Goal: Find specific page/section: Find specific page/section

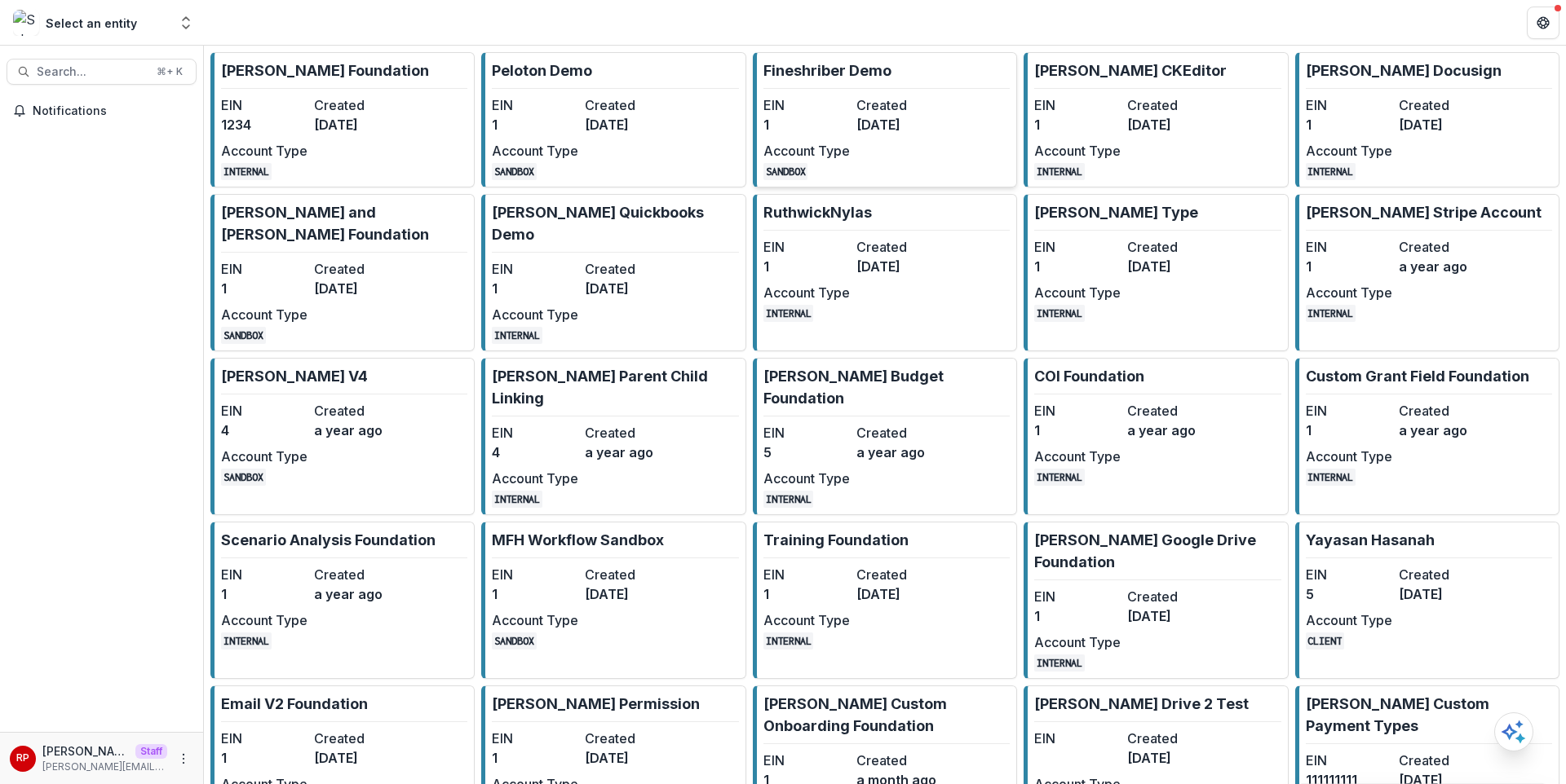
click at [905, 128] on dd "3 years ago" at bounding box center [899, 125] width 86 height 20
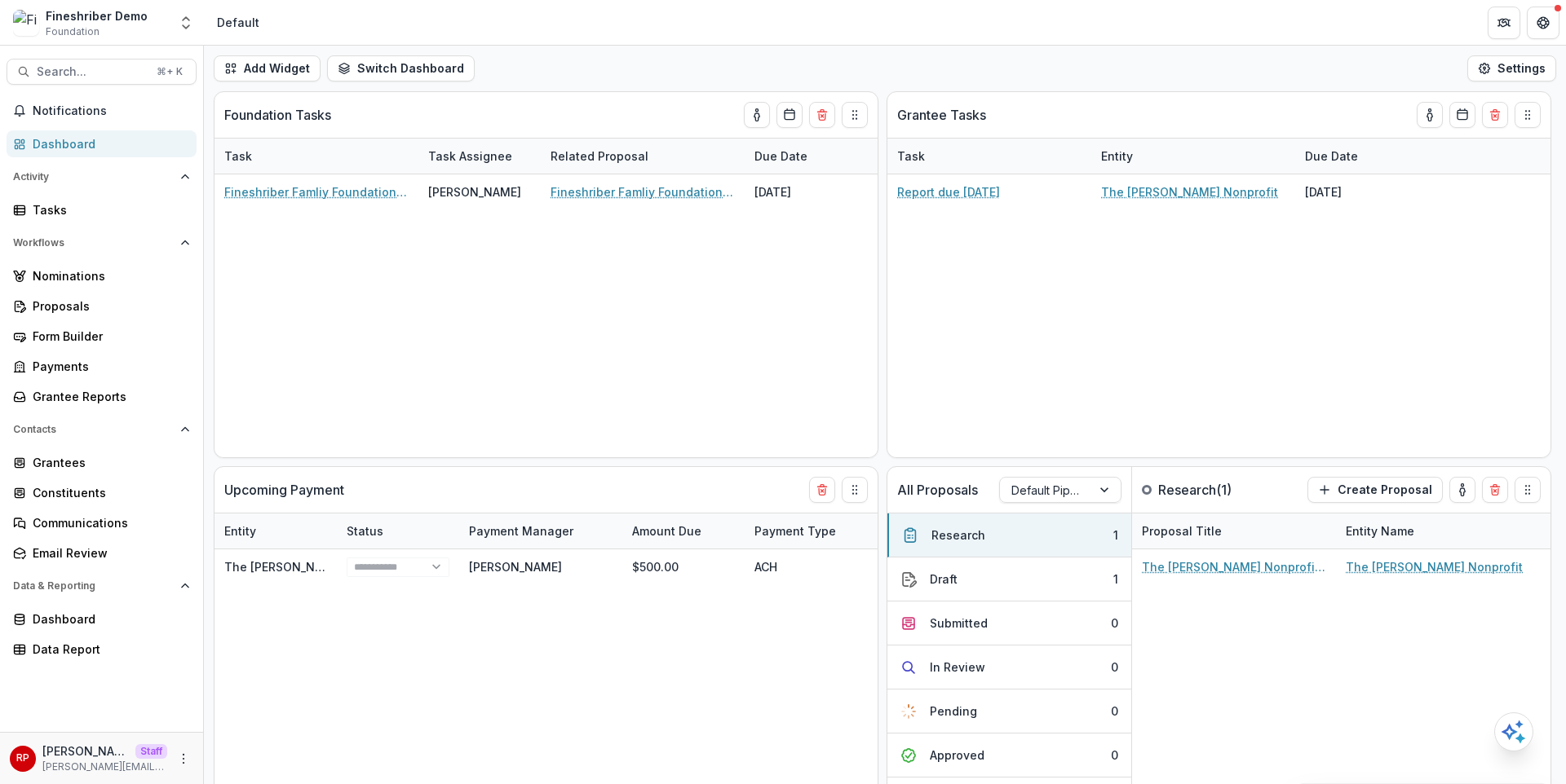
click at [619, 55] on div "Add Widget Switch Dashboard Default New Dashboard Settings" at bounding box center [885, 69] width 1362 height 46
click at [142, 467] on div "Grantees" at bounding box center [108, 462] width 151 height 17
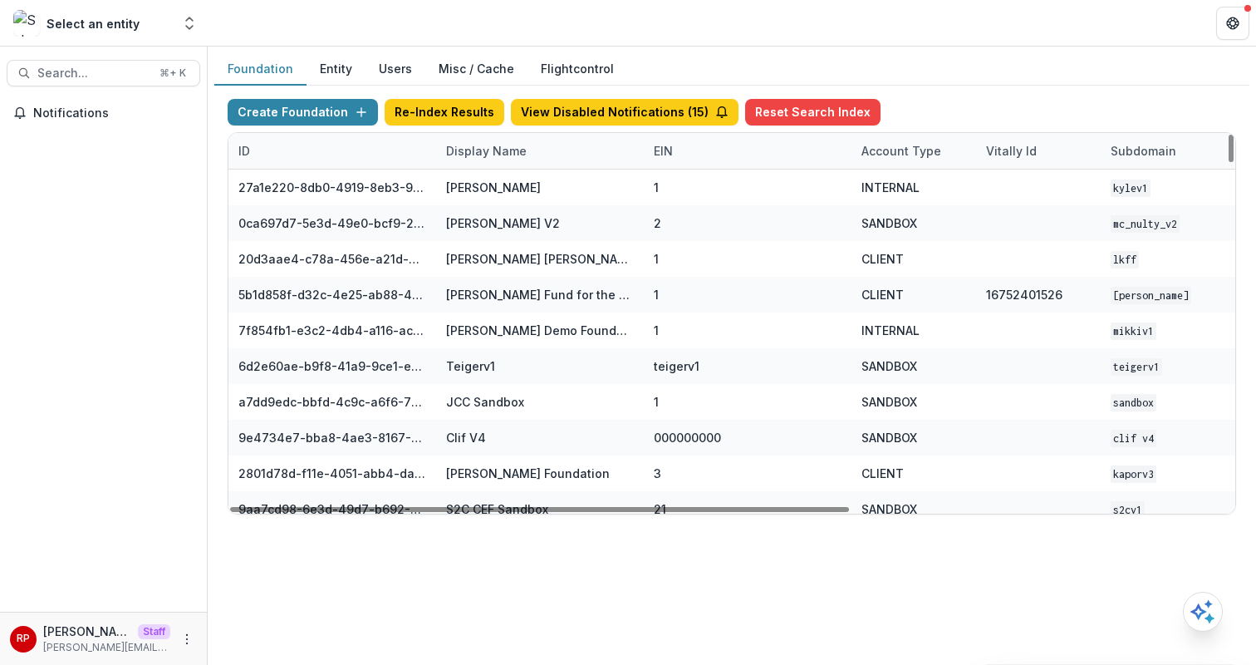
click at [718, 56] on div "Foundation Entity Users Misc / Cache Flightcontrol" at bounding box center [731, 69] width 1035 height 32
